Goal: Answer question/provide support

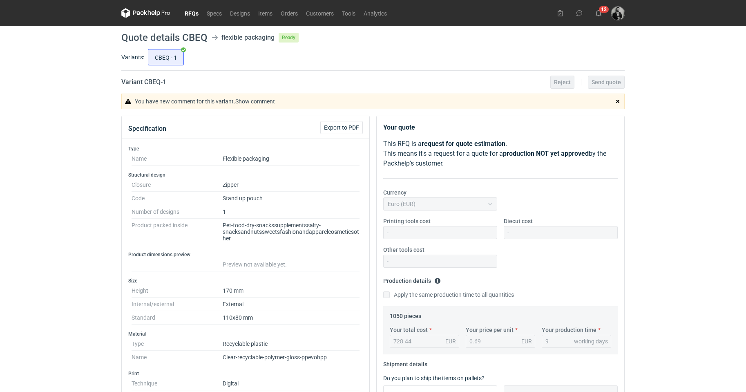
click at [191, 10] on link "RFQs" at bounding box center [192, 13] width 22 height 10
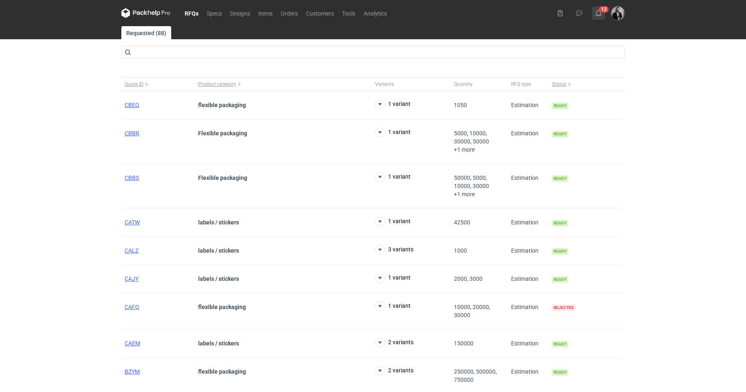
click at [600, 9] on button "12" at bounding box center [598, 13] width 13 height 13
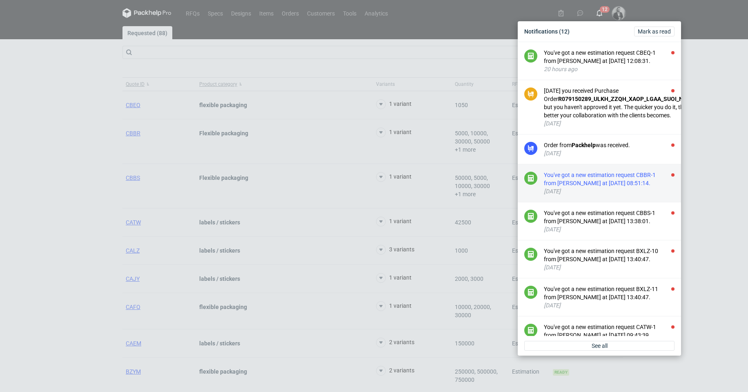
drag, startPoint x: 595, startPoint y: 301, endPoint x: 609, endPoint y: 200, distance: 102.2
click at [609, 200] on ul "You've got a new estimation request CBEQ-1 from [PERSON_NAME] at [DATE] 12:08:3…" at bounding box center [599, 236] width 163 height 388
click at [660, 27] on button "Mark as read" at bounding box center [654, 32] width 40 height 10
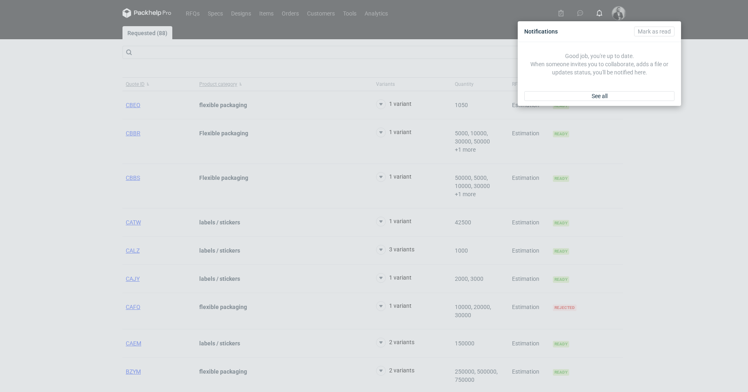
click at [263, 45] on div "Notifications [PERSON_NAME] as read Good job, you're up to date. When someone i…" at bounding box center [374, 196] width 748 height 392
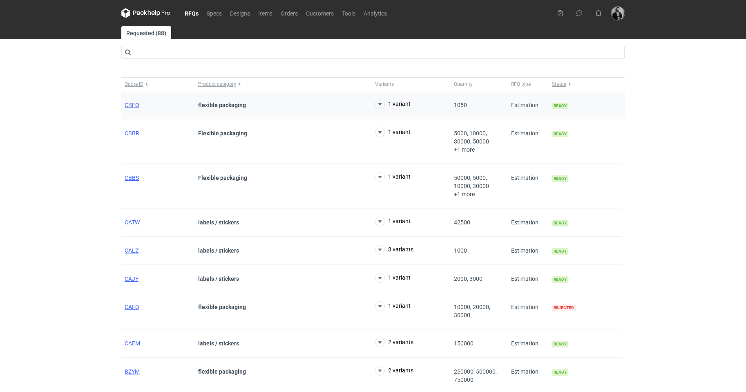
click at [128, 104] on span "CBEQ" at bounding box center [132, 105] width 15 height 7
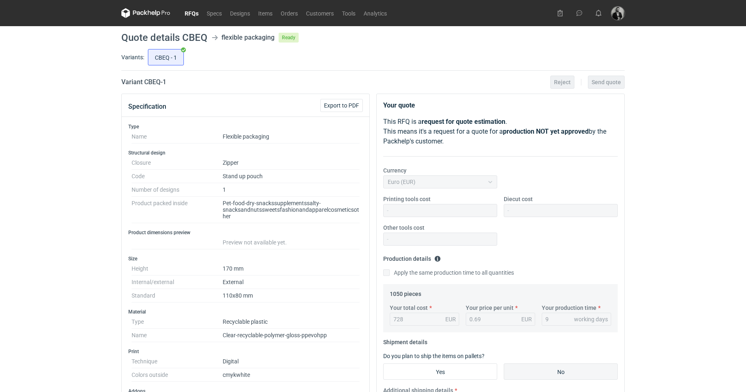
scroll to position [280, 0]
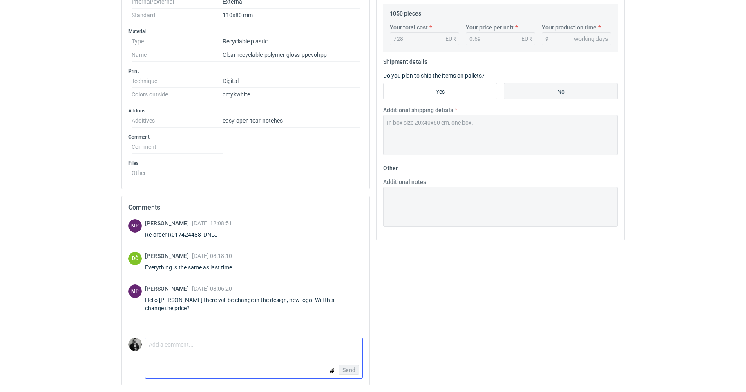
click at [255, 353] on textarea "Comment message" at bounding box center [253, 346] width 217 height 17
type textarea "no"
click at [351, 369] on span "Send" at bounding box center [348, 370] width 13 height 6
